Goal: Task Accomplishment & Management: Manage account settings

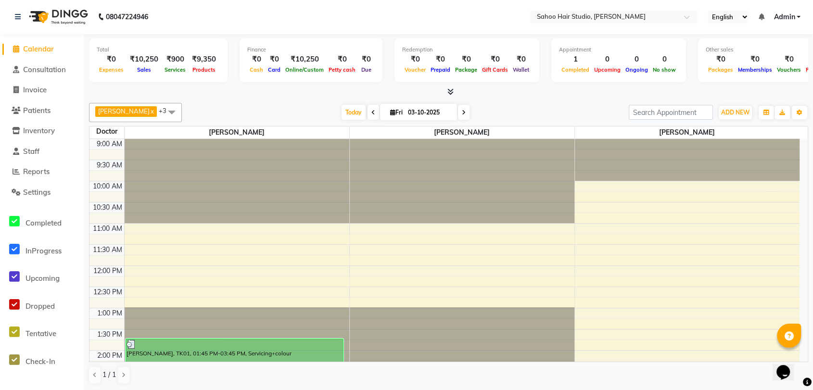
scroll to position [122, 0]
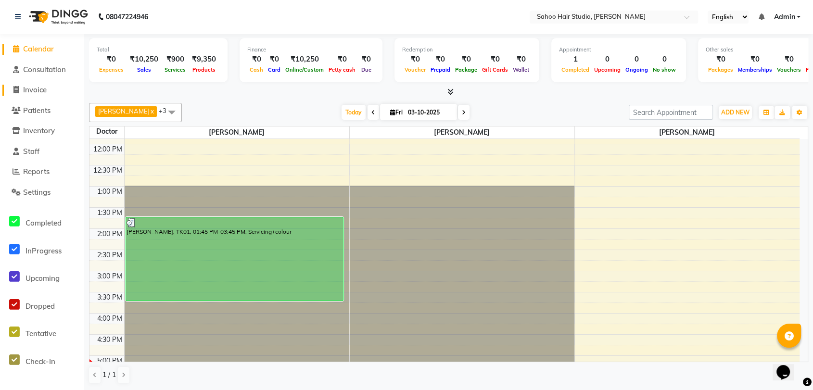
click at [45, 91] on span "Invoice" at bounding box center [35, 89] width 24 height 9
select select "service"
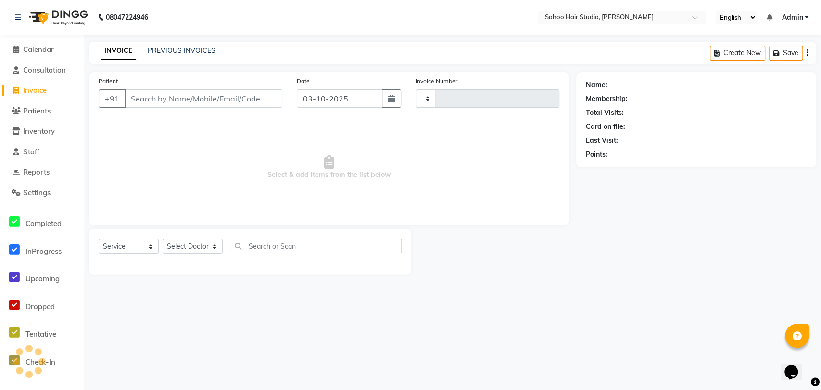
type input "0338"
select select "8465"
click at [176, 99] on input "Patient" at bounding box center [204, 98] width 158 height 18
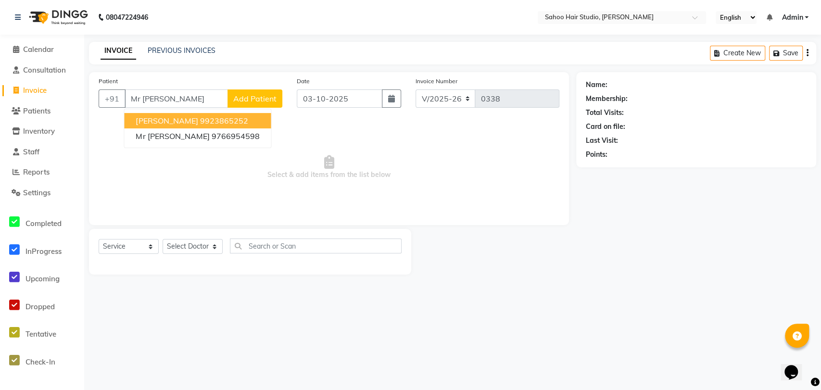
type input "Mr anil"
click at [249, 95] on span "Add Patient" at bounding box center [254, 99] width 43 height 10
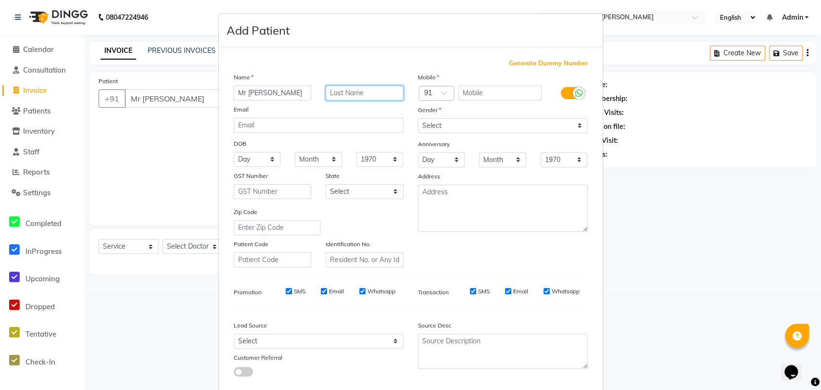
click at [335, 90] on input "text" at bounding box center [365, 93] width 78 height 15
type input "J"
type input "jannawae"
click at [489, 86] on input "text" at bounding box center [499, 93] width 83 height 15
type input "9921289021"
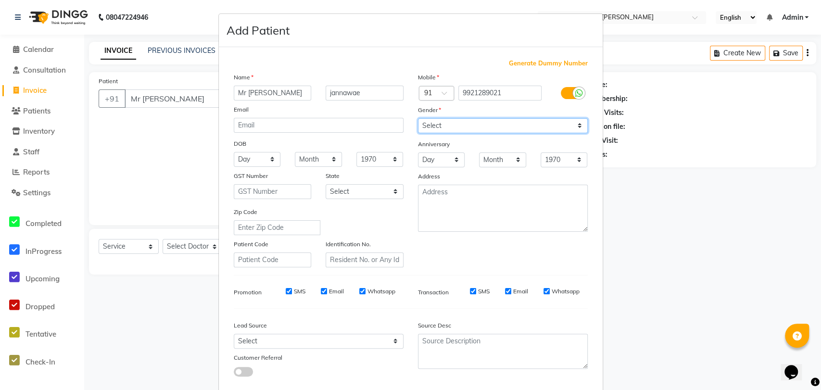
click at [443, 120] on select "Select Male Female Other Prefer Not To Say" at bounding box center [503, 125] width 170 height 15
select select "male"
click at [418, 118] on select "Select Male Female Other Prefer Not To Say" at bounding box center [503, 125] width 170 height 15
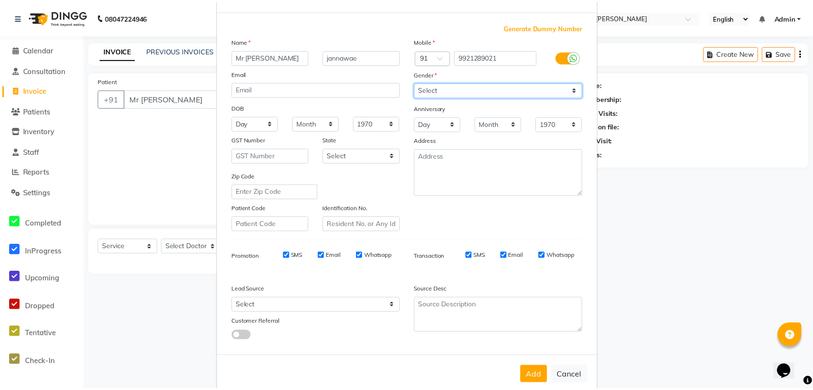
scroll to position [52, 0]
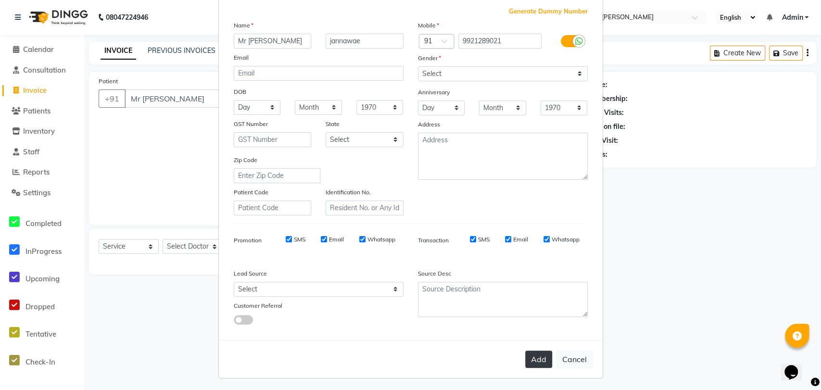
click at [530, 356] on button "Add" at bounding box center [538, 359] width 27 height 17
type input "9921289021"
select select
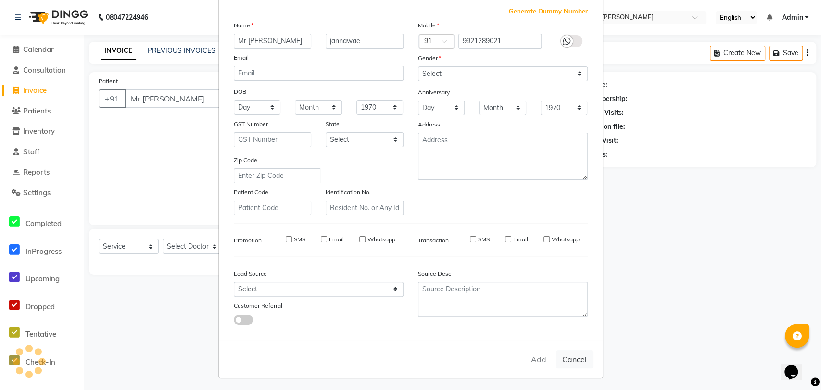
select select
checkbox input "false"
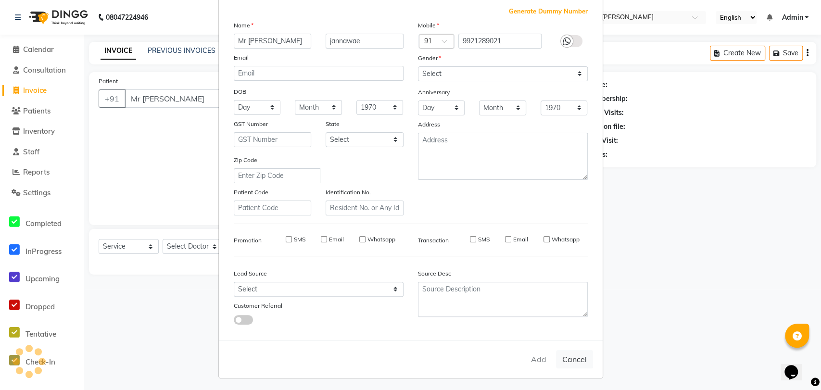
checkbox input "false"
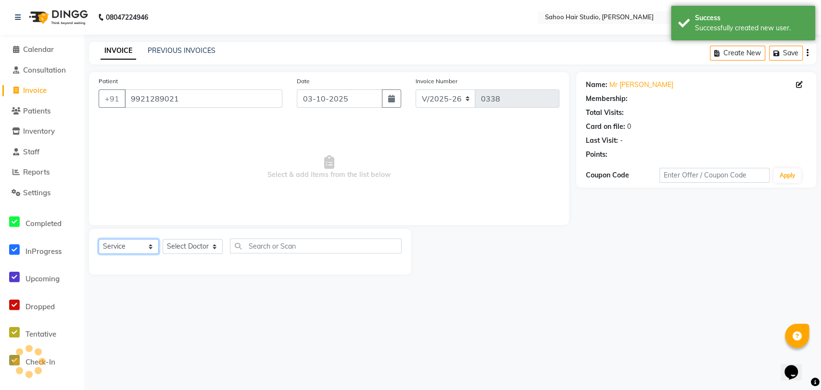
click at [140, 244] on select "Select Service Product Membership Package Voucher Prepaid Gift Card" at bounding box center [129, 246] width 60 height 15
select select "product"
click at [99, 239] on select "Select Service Product Membership Package Voucher Prepaid Gift Card" at bounding box center [129, 246] width 60 height 15
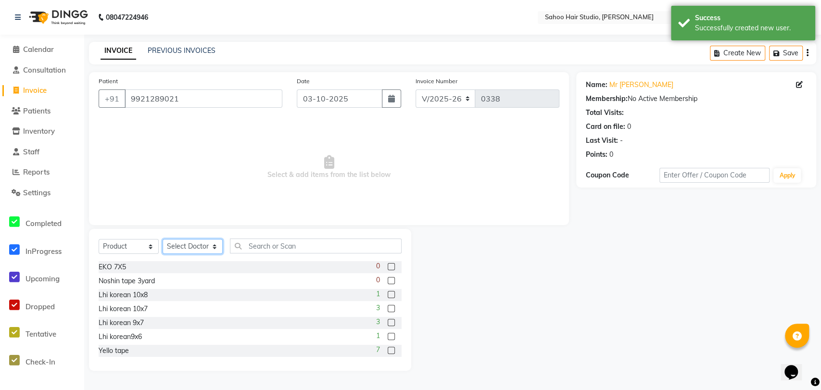
click at [199, 246] on select "Select Doctor Bikash sahoo Prakash sahoo Raju sahoo" at bounding box center [193, 246] width 60 height 15
click at [388, 306] on label at bounding box center [391, 308] width 7 height 7
click at [388, 306] on input "checkbox" at bounding box center [391, 309] width 6 height 6
checkbox input "false"
drag, startPoint x: 198, startPoint y: 247, endPoint x: 199, endPoint y: 253, distance: 5.5
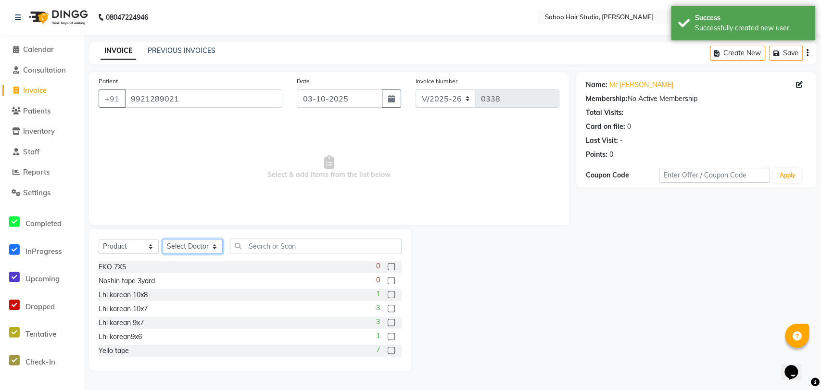
click at [198, 247] on select "Select Doctor Bikash sahoo Prakash sahoo Raju sahoo" at bounding box center [193, 246] width 60 height 15
select select "82640"
click at [163, 239] on select "Select Doctor Bikash sahoo Prakash sahoo Raju sahoo" at bounding box center [193, 246] width 60 height 15
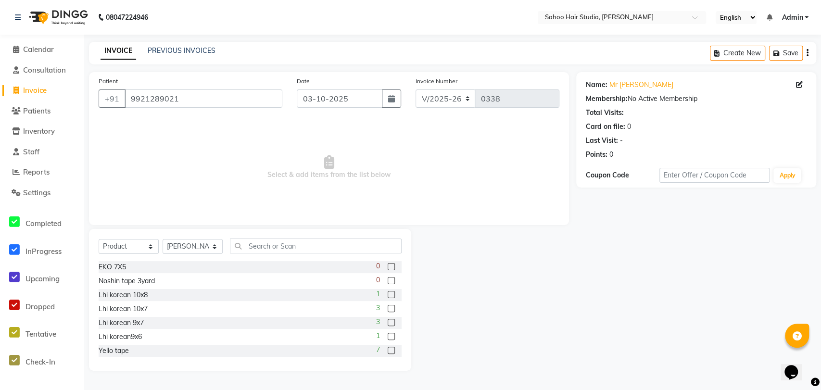
click at [388, 306] on label at bounding box center [391, 308] width 7 height 7
click at [388, 306] on input "checkbox" at bounding box center [391, 309] width 6 height 6
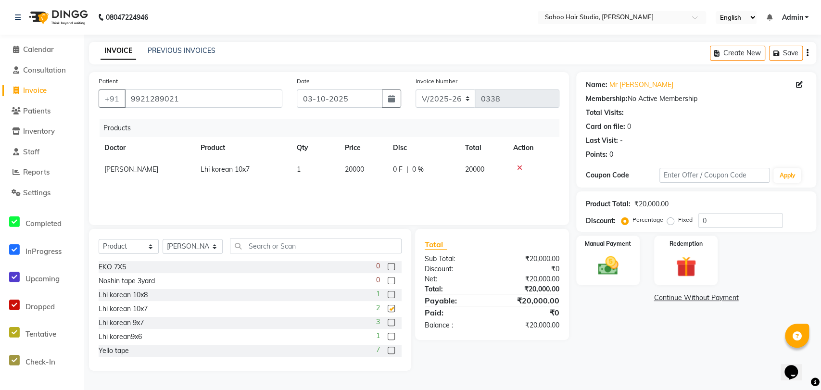
checkbox input "false"
click at [353, 168] on span "20000" at bounding box center [354, 169] width 19 height 9
select select "82640"
click at [358, 171] on input "20000" at bounding box center [363, 172] width 37 height 15
type input "7000"
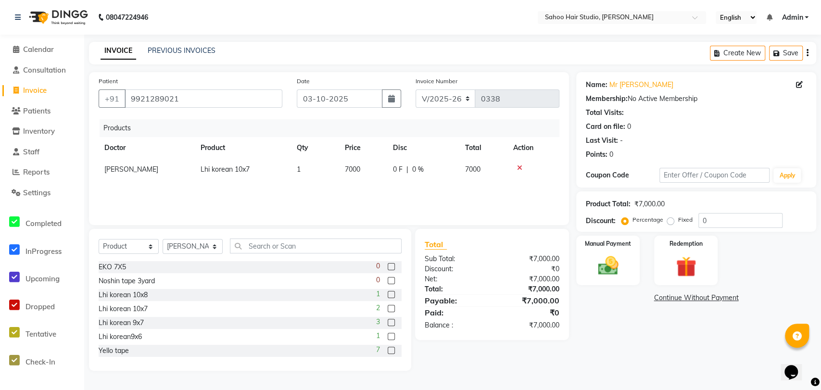
click at [377, 186] on div "Products Doctor Product Qty Price Disc Total Action Prakash sahoo Lhi korean 10…" at bounding box center [329, 167] width 461 height 96
click at [251, 246] on input "text" at bounding box center [316, 246] width 172 height 15
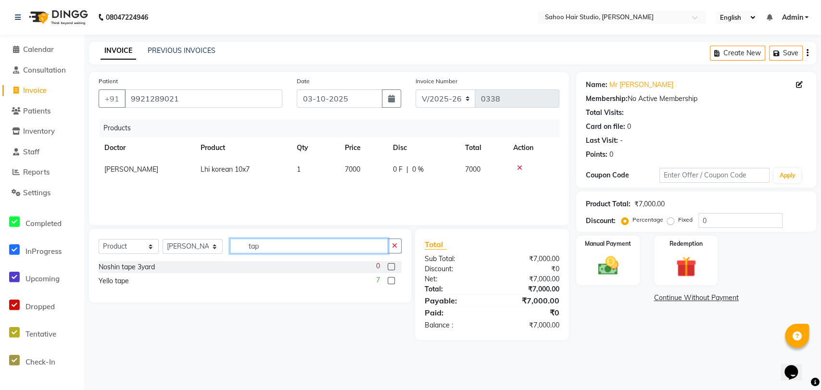
type input "tap"
click at [394, 280] on label at bounding box center [391, 280] width 7 height 7
click at [394, 280] on input "checkbox" at bounding box center [391, 281] width 6 height 6
checkbox input "false"
click at [350, 190] on span "1000" at bounding box center [352, 191] width 15 height 9
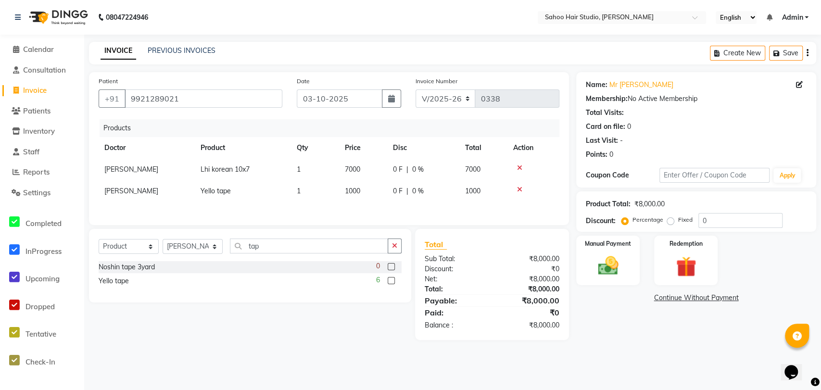
select select "82640"
drag, startPoint x: 354, startPoint y: 191, endPoint x: 414, endPoint y: 329, distance: 150.2
click at [355, 192] on input "1000" at bounding box center [363, 193] width 37 height 15
type input "0"
click at [495, 209] on div "Products Doctor Product Qty Price Disc Total Action Prakash sahoo Lhi korean 10…" at bounding box center [329, 167] width 461 height 96
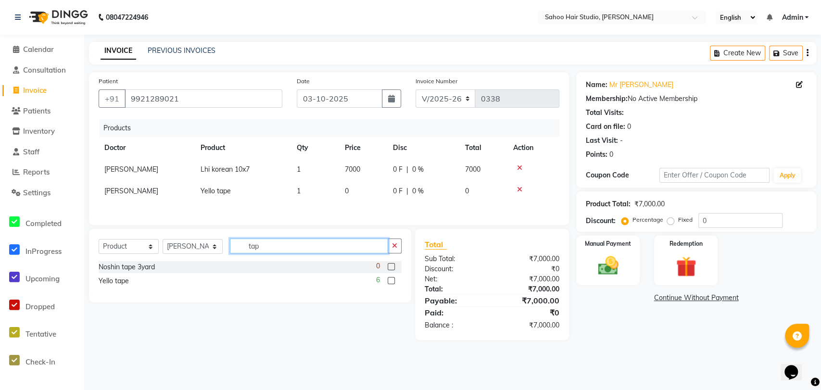
click at [275, 250] on input "tap" at bounding box center [309, 246] width 158 height 15
type input "t"
type input "c"
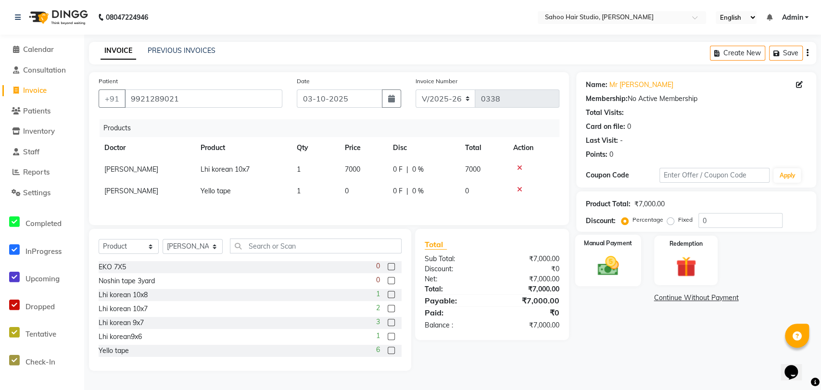
click at [601, 276] on img at bounding box center [608, 266] width 35 height 25
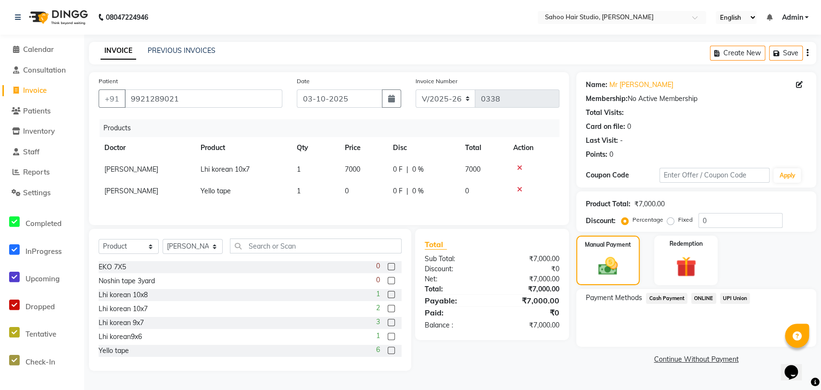
click at [702, 297] on span "ONLINE" at bounding box center [703, 298] width 25 height 11
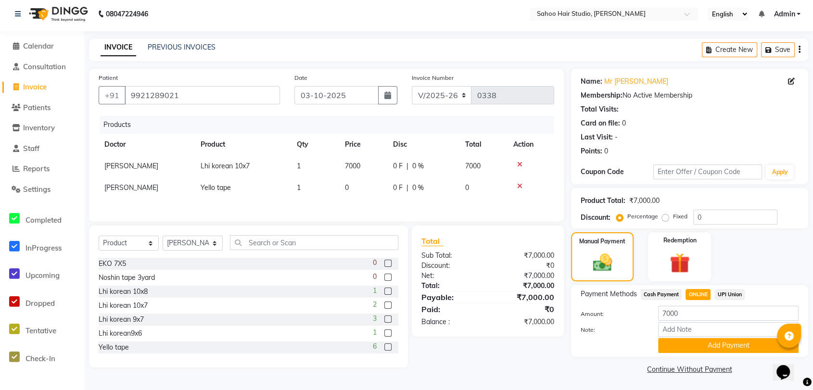
scroll to position [4, 0]
click at [700, 345] on button "Add Payment" at bounding box center [728, 345] width 140 height 15
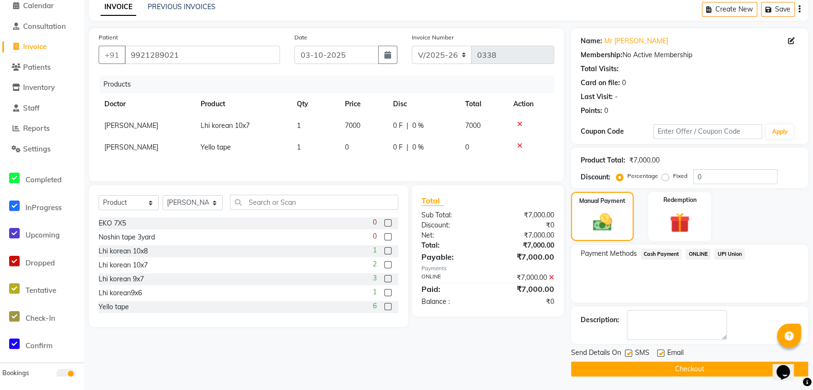
scroll to position [44, 0]
click at [628, 352] on label at bounding box center [628, 352] width 7 height 7
click at [628, 352] on input "checkbox" at bounding box center [628, 353] width 6 height 6
checkbox input "false"
click at [666, 368] on button "Checkout" at bounding box center [689, 368] width 237 height 15
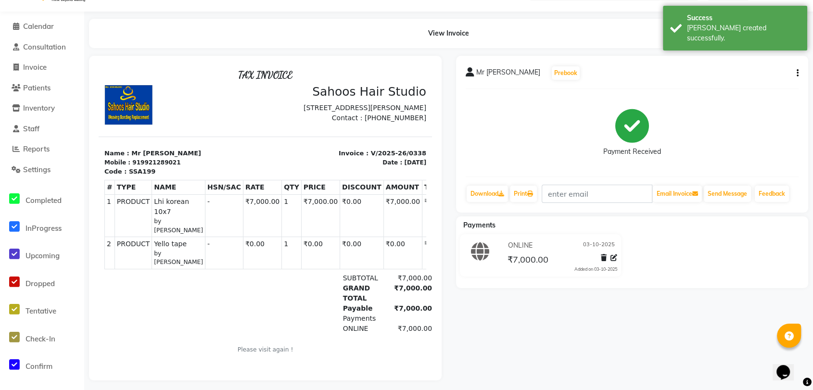
scroll to position [36, 0]
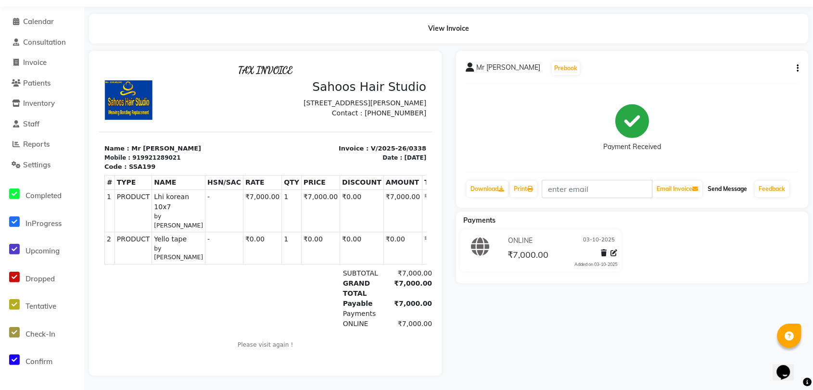
click at [724, 181] on button "Send Message" at bounding box center [727, 189] width 47 height 16
click at [500, 186] on icon at bounding box center [501, 189] width 6 height 6
click at [504, 186] on icon at bounding box center [501, 189] width 6 height 6
click at [798, 64] on button "button" at bounding box center [796, 69] width 6 height 10
click at [755, 68] on div "Edit Invoice" at bounding box center [759, 74] width 48 height 12
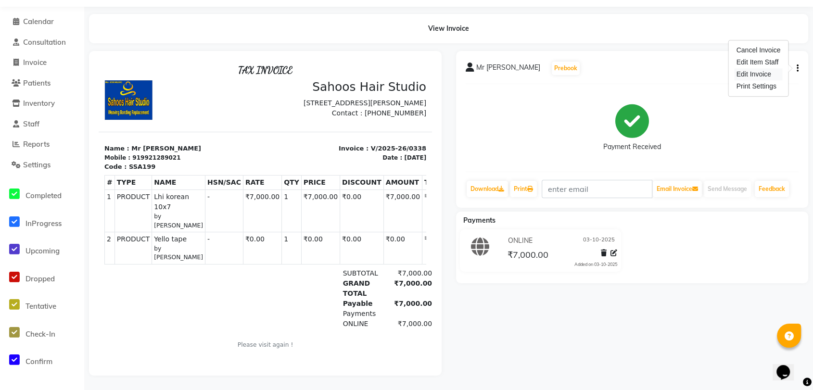
select select "service"
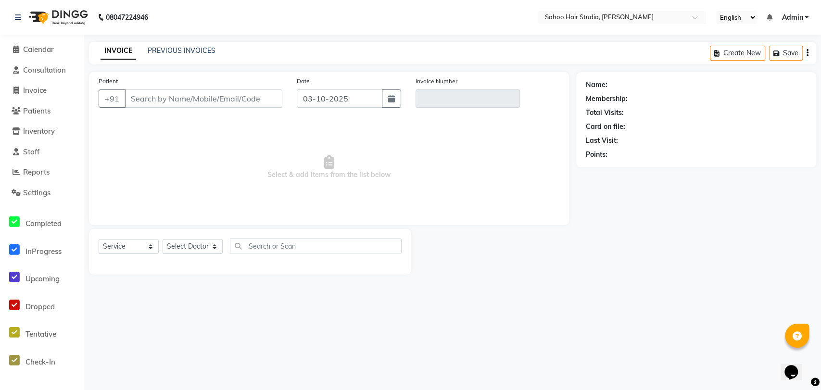
type input "9921289021"
type input "V/2025-26/0338"
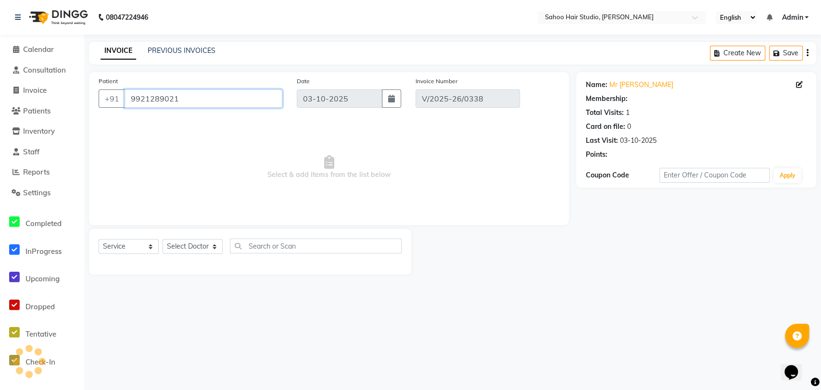
click at [198, 100] on input "9921289021" at bounding box center [204, 98] width 158 height 18
select select "select"
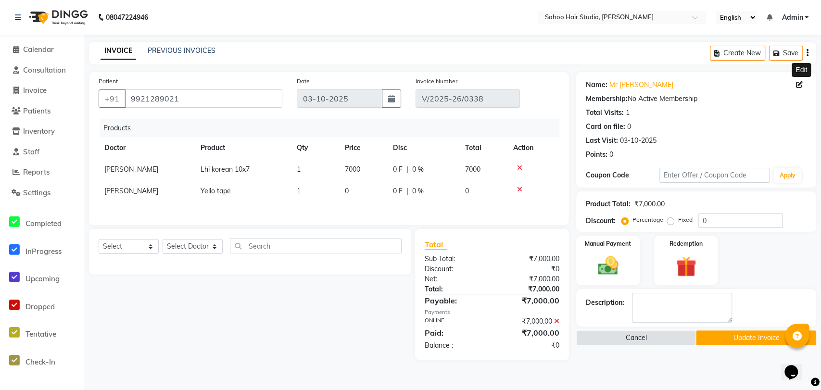
click at [800, 85] on icon at bounding box center [799, 84] width 7 height 7
select select "male"
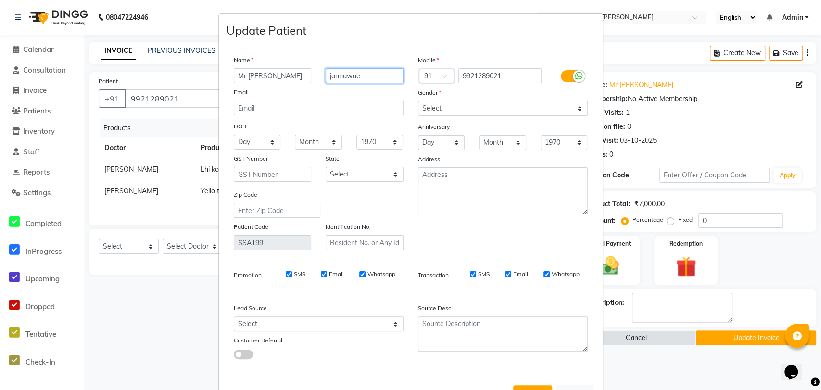
click at [359, 75] on input "jannawae" at bounding box center [365, 75] width 78 height 15
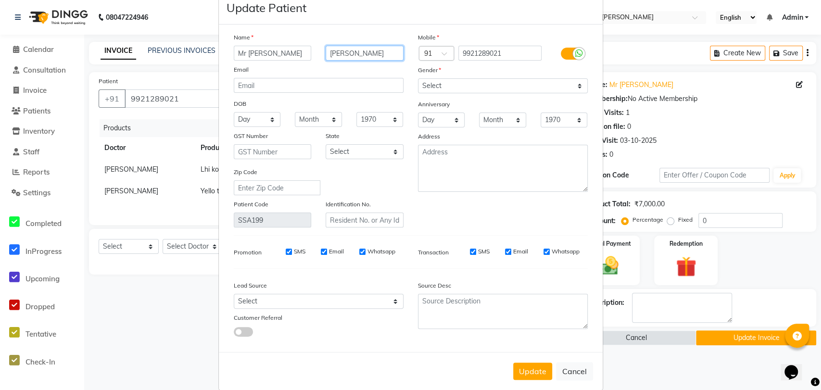
scroll to position [35, 0]
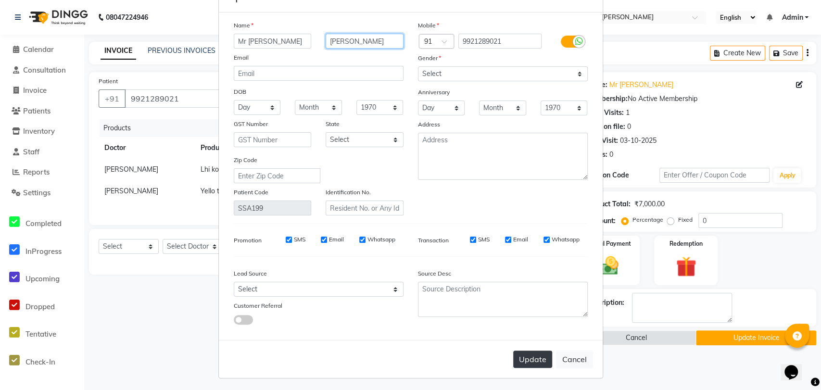
type input "jannawar"
click at [531, 352] on button "Update" at bounding box center [532, 359] width 39 height 17
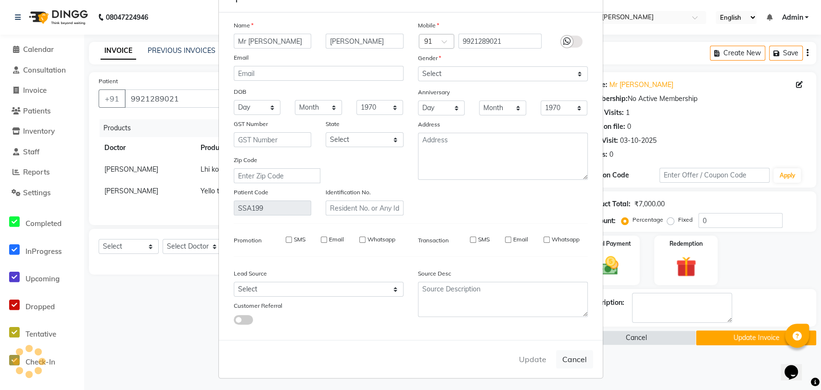
select select
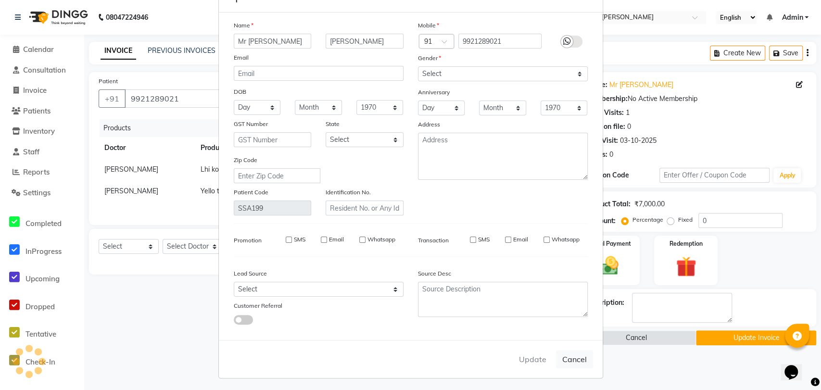
select select
checkbox input "false"
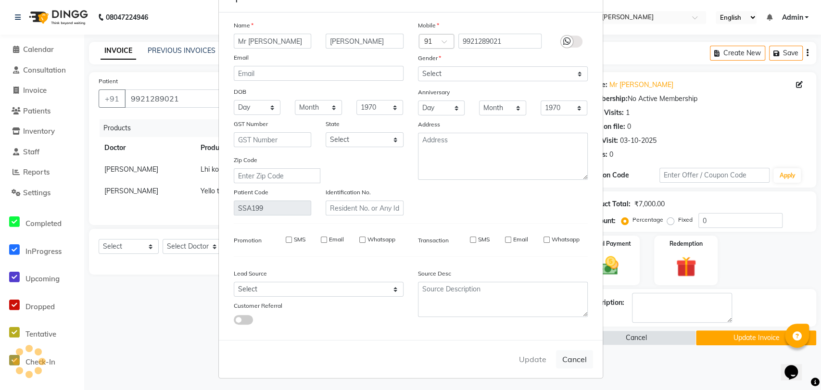
checkbox input "false"
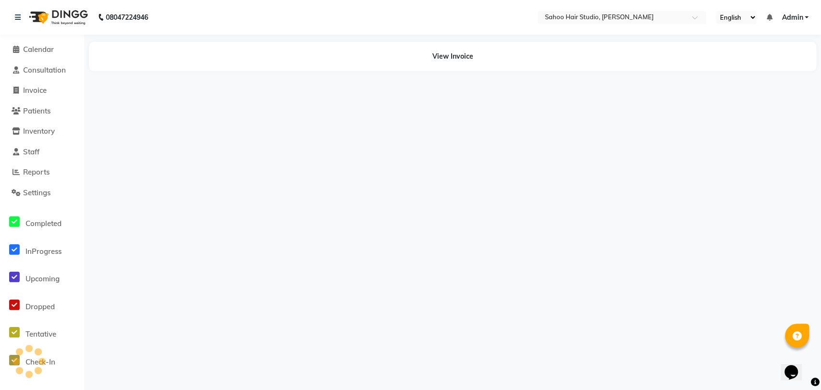
select select "service"
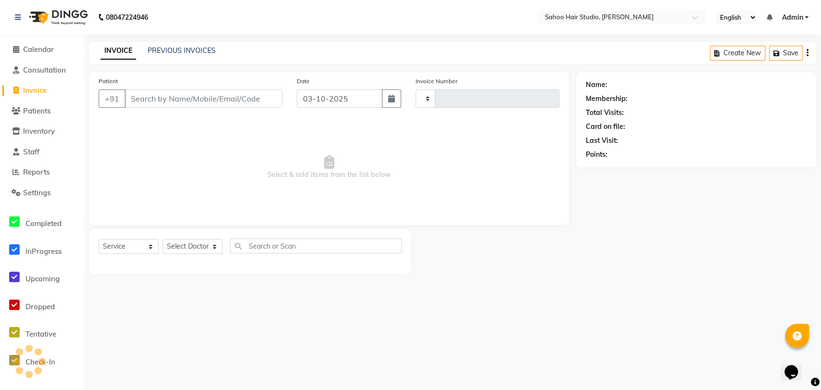
type input "0339"
select select "8465"
click at [189, 49] on link "PREVIOUS INVOICES" at bounding box center [182, 50] width 68 height 9
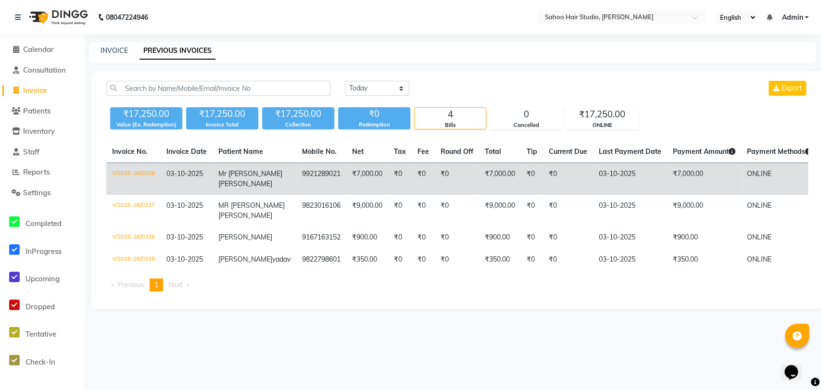
click at [296, 179] on td "9921289021" at bounding box center [321, 179] width 50 height 32
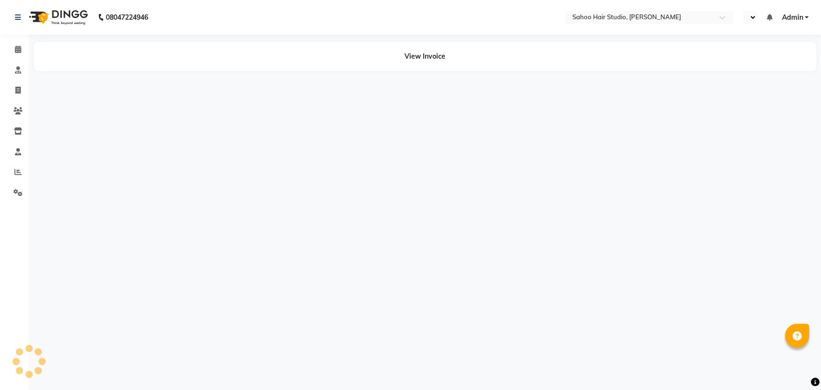
select select "en"
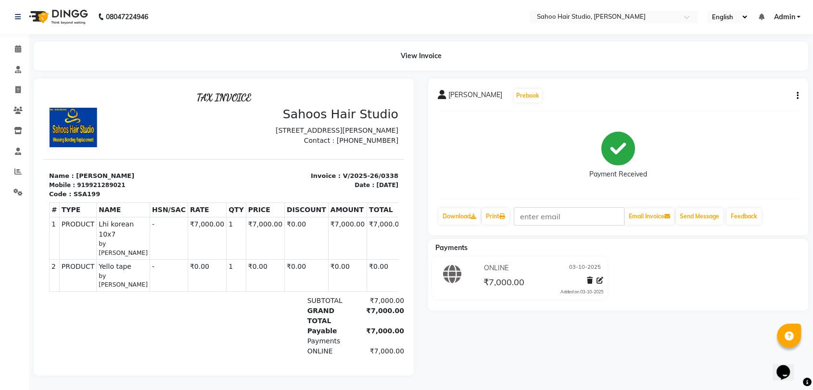
scroll to position [8, 0]
click at [463, 209] on link "Download" at bounding box center [459, 216] width 41 height 16
